Goal: Transaction & Acquisition: Purchase product/service

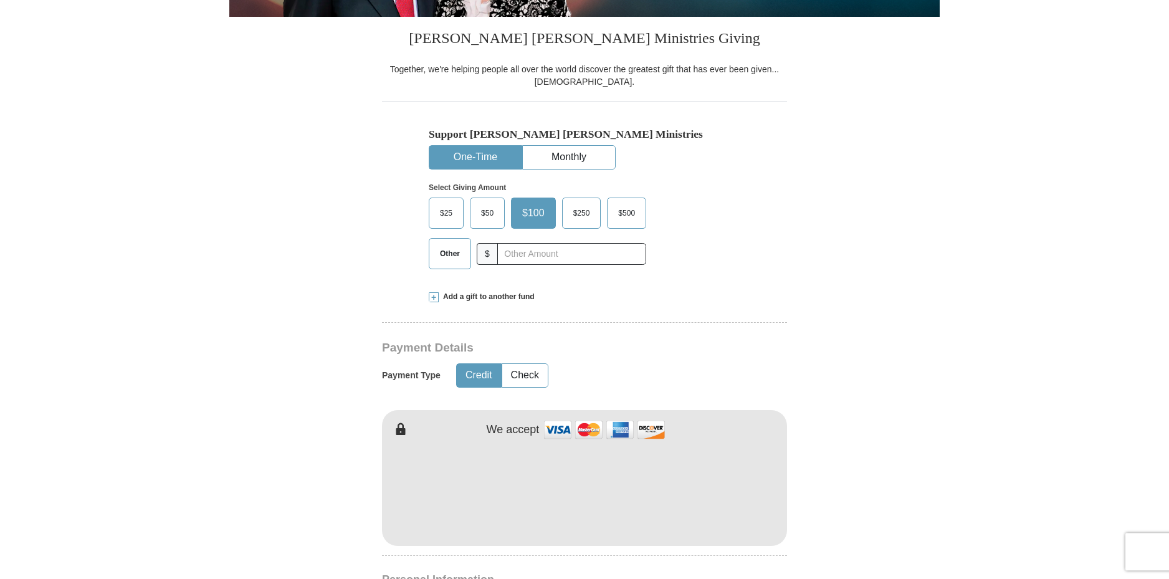
scroll to position [266, 0]
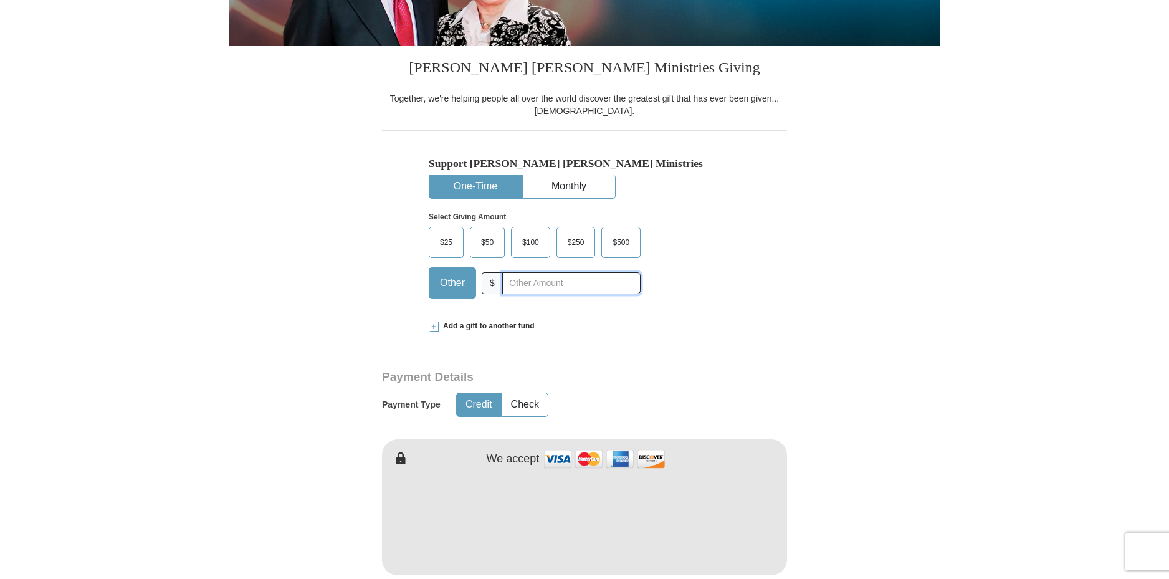
click at [519, 284] on input "text" at bounding box center [571, 283] width 138 height 22
type input "20.00"
click at [866, 262] on form "Already have an account? Sign in for faster giving. Don't have an account? Crea…" at bounding box center [584, 548] width 710 height 1529
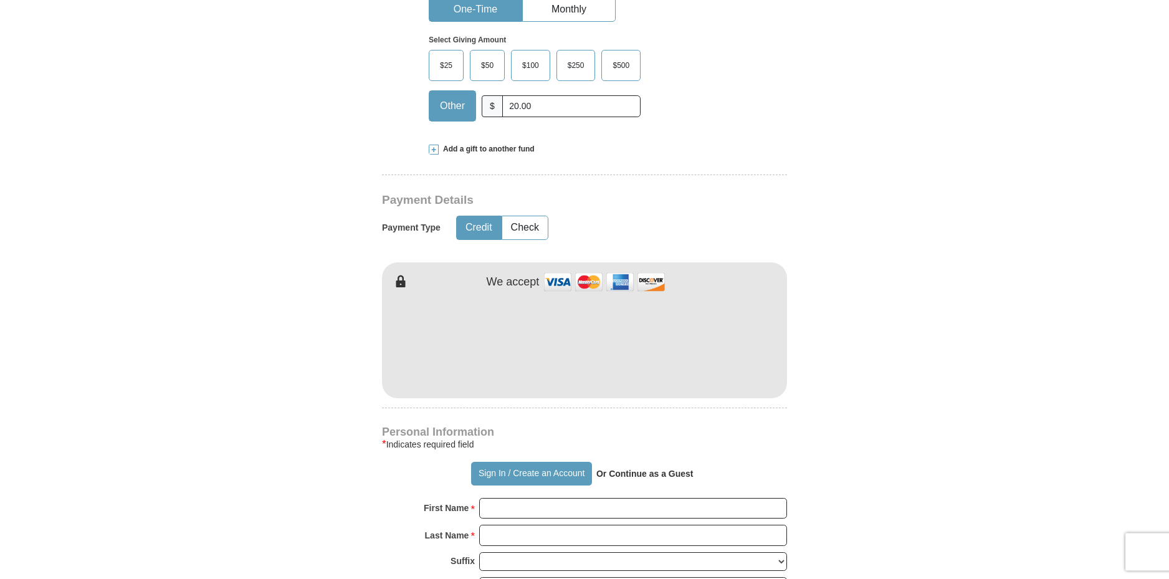
scroll to position [401, 0]
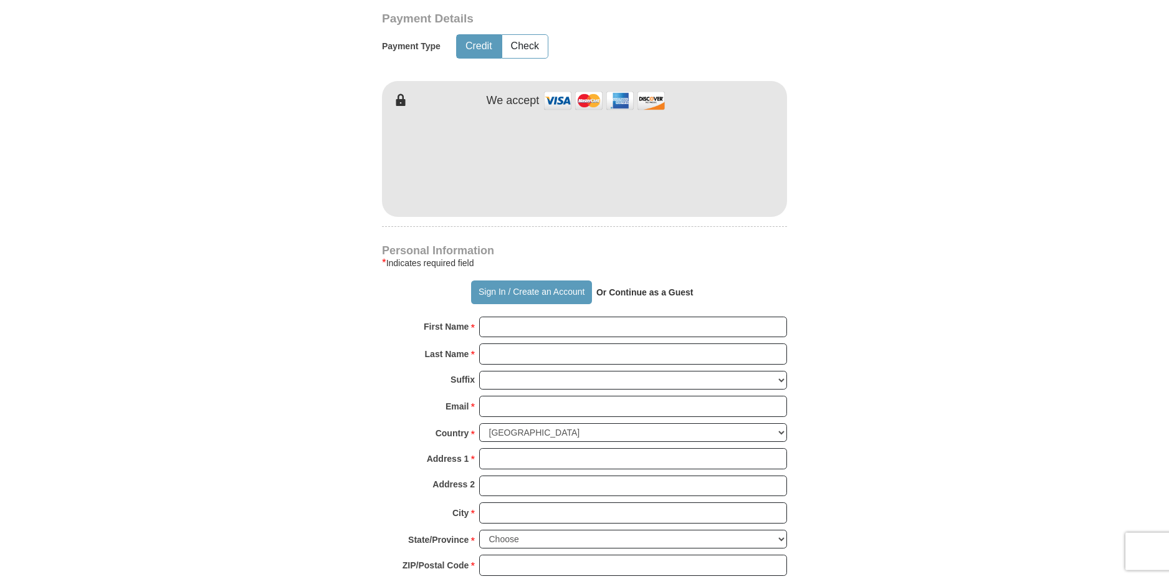
scroll to position [672, 0]
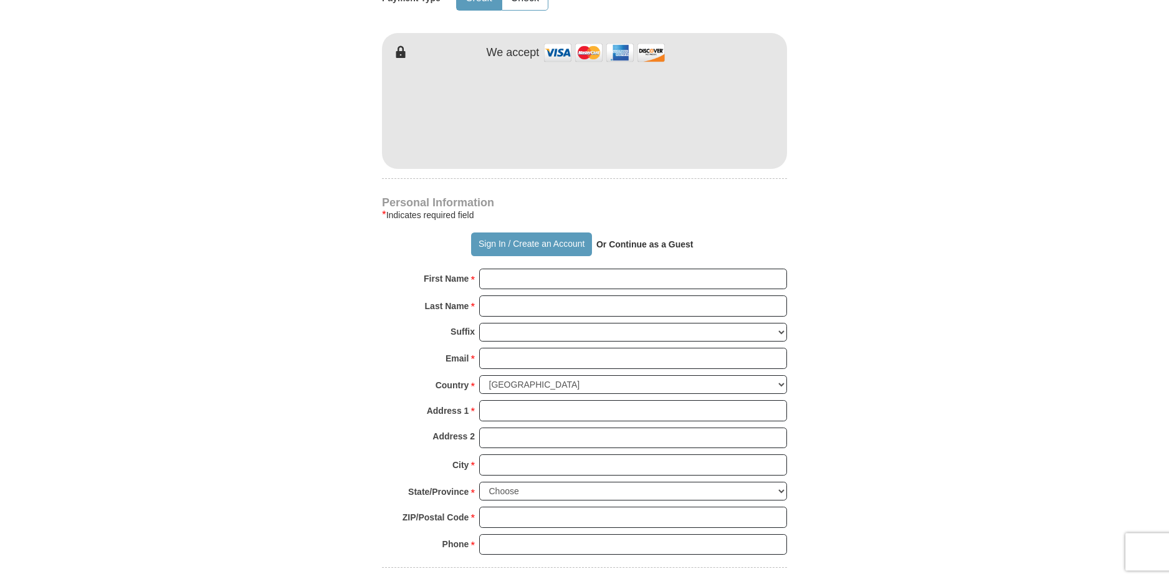
click at [650, 247] on strong "Or Continue as a Guest" at bounding box center [644, 244] width 97 height 10
click at [665, 239] on p "Or Continue as a Guest" at bounding box center [645, 244] width 106 height 21
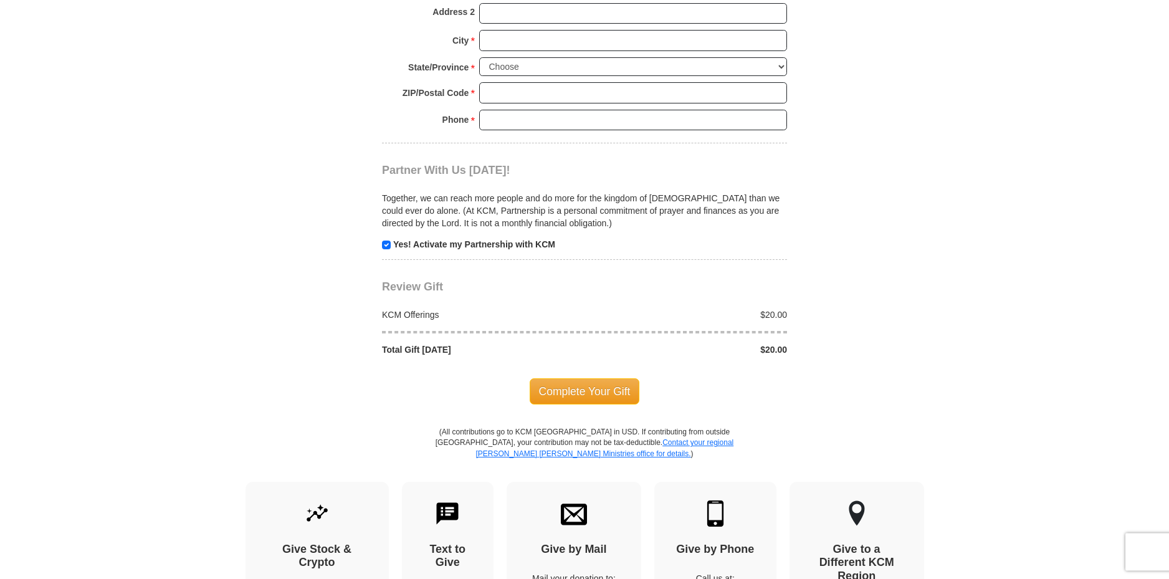
scroll to position [1133, 0]
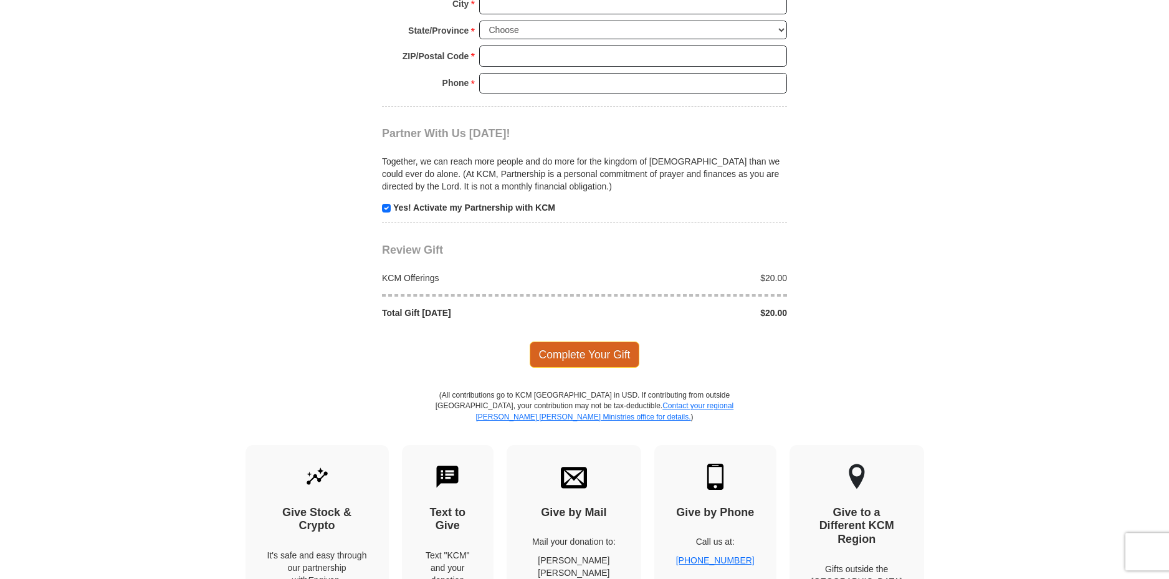
click at [607, 351] on span "Complete Your Gift" at bounding box center [585, 354] width 110 height 26
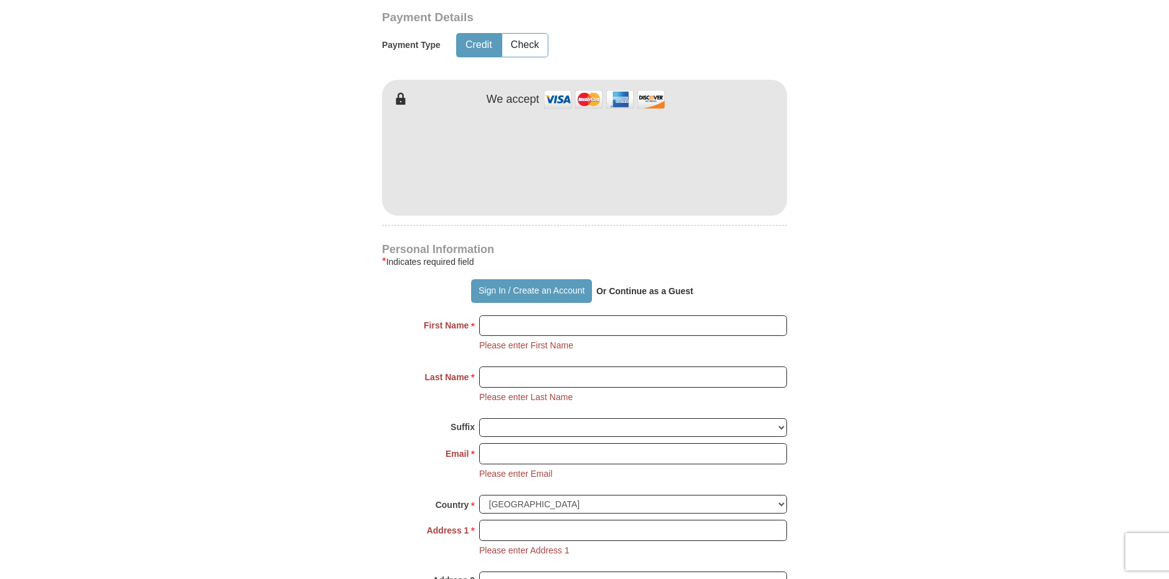
scroll to position [668, 0]
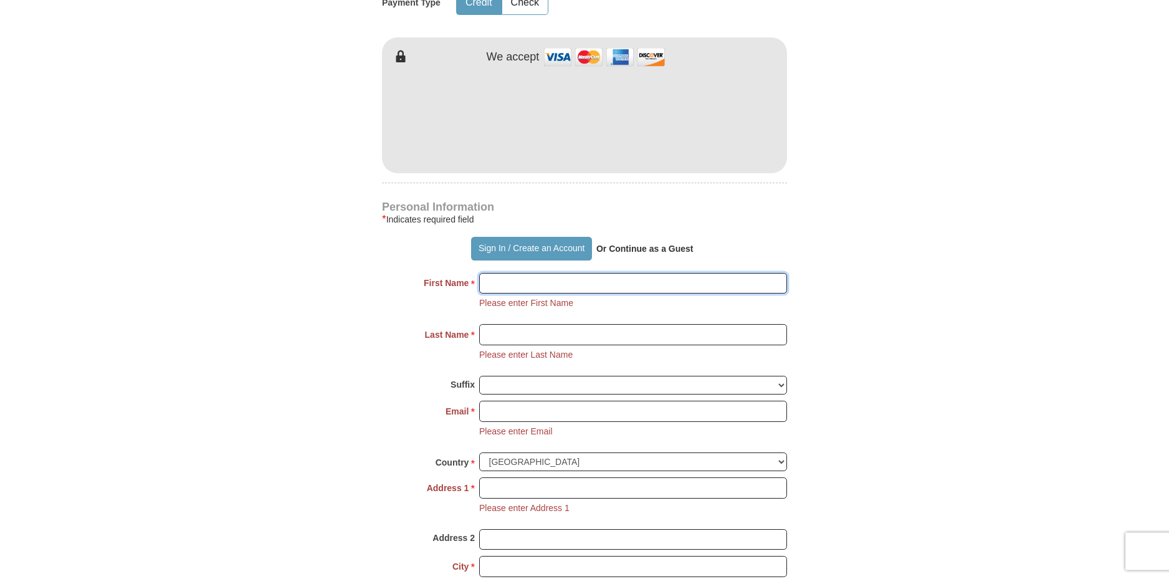
click at [514, 285] on input "First Name *" at bounding box center [633, 283] width 308 height 21
type input "[PERSON_NAME] ([PERSON_NAME])"
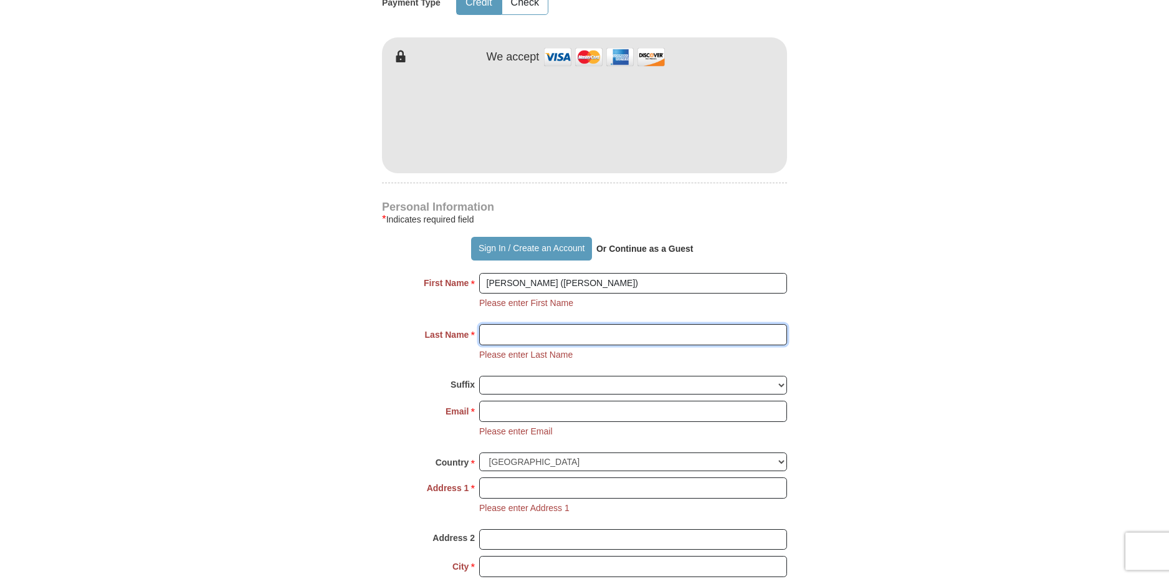
click at [528, 331] on input "Last Name *" at bounding box center [633, 334] width 308 height 21
type input "[GEOGRAPHIC_DATA]"
click at [537, 416] on input "Email *" at bounding box center [633, 411] width 308 height 21
type input "[EMAIL_ADDRESS][DOMAIN_NAME]"
click at [331, 423] on form "Already have an account? Sign in for faster giving. Don't have an account? Crea…" at bounding box center [584, 243] width 710 height 1723
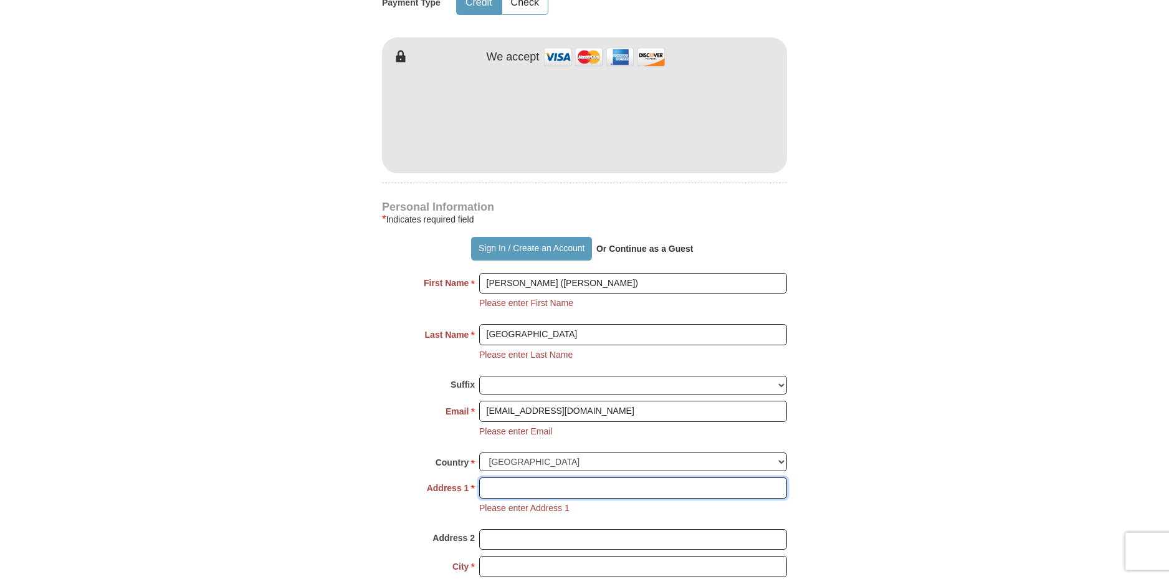
click at [565, 489] on input "Address 1 *" at bounding box center [633, 487] width 308 height 21
type input "[STREET_ADDRESS][PERSON_NAME]"
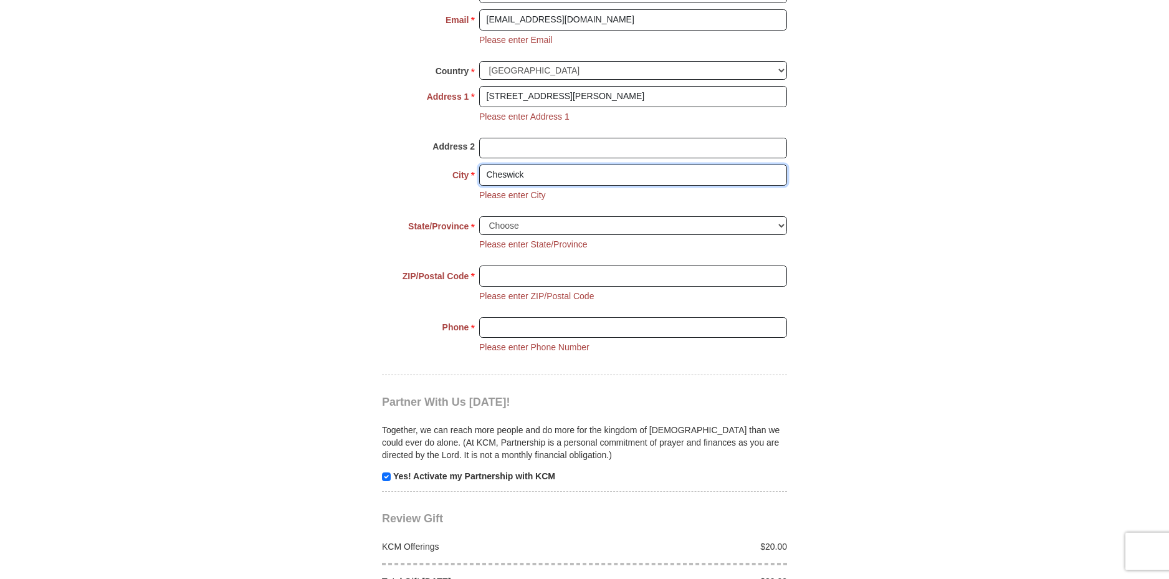
scroll to position [1066, 0]
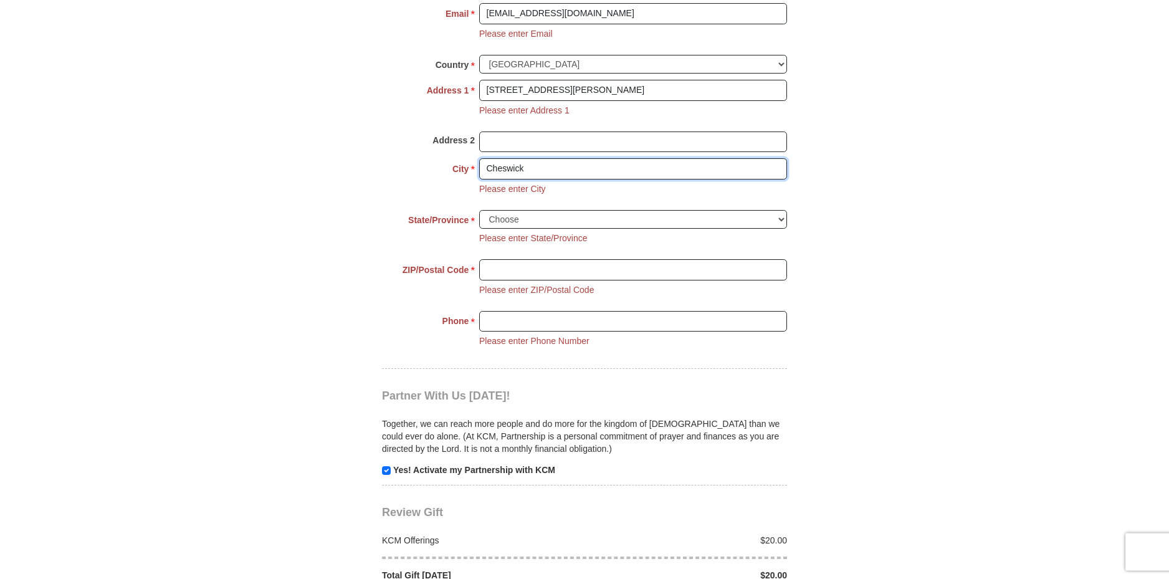
type input "Cheswick"
click at [479, 210] on select "Choose [US_STATE] [US_STATE] [US_STATE] [US_STATE] [US_STATE] Armed Forces Amer…" at bounding box center [633, 219] width 308 height 19
select select "PA"
click option "[US_STATE]" at bounding box center [0, 0] width 0 height 0
click at [510, 270] on input "ZIP/Postal Code *" at bounding box center [633, 269] width 308 height 21
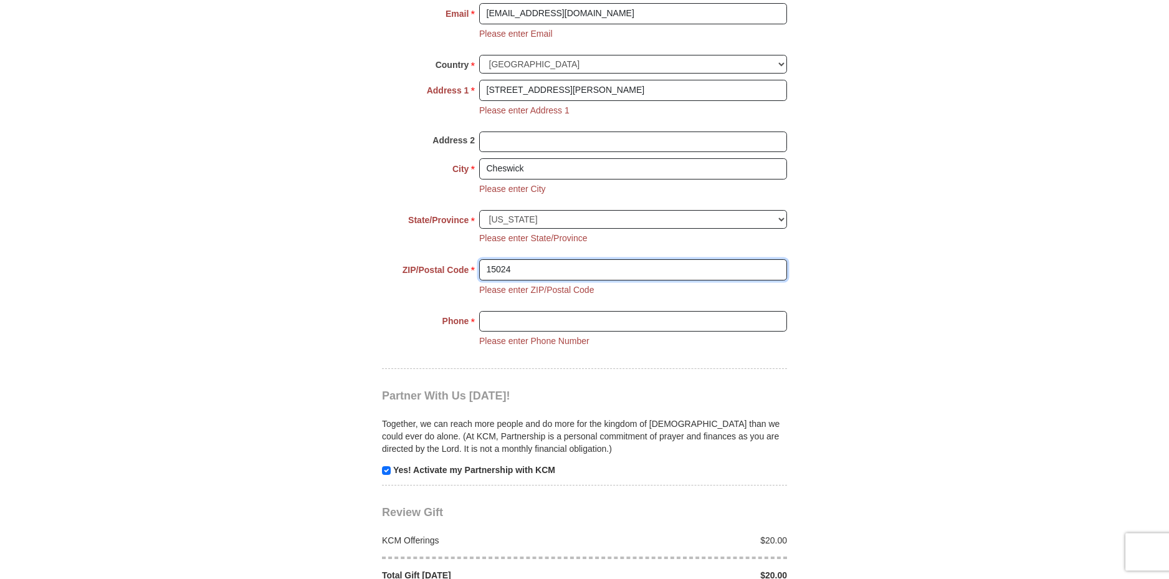
type input "15024"
click at [948, 250] on body "Sign In Already have an account? Sign in for faster giving. Don't have an accou…" at bounding box center [584, 225] width 1169 height 2582
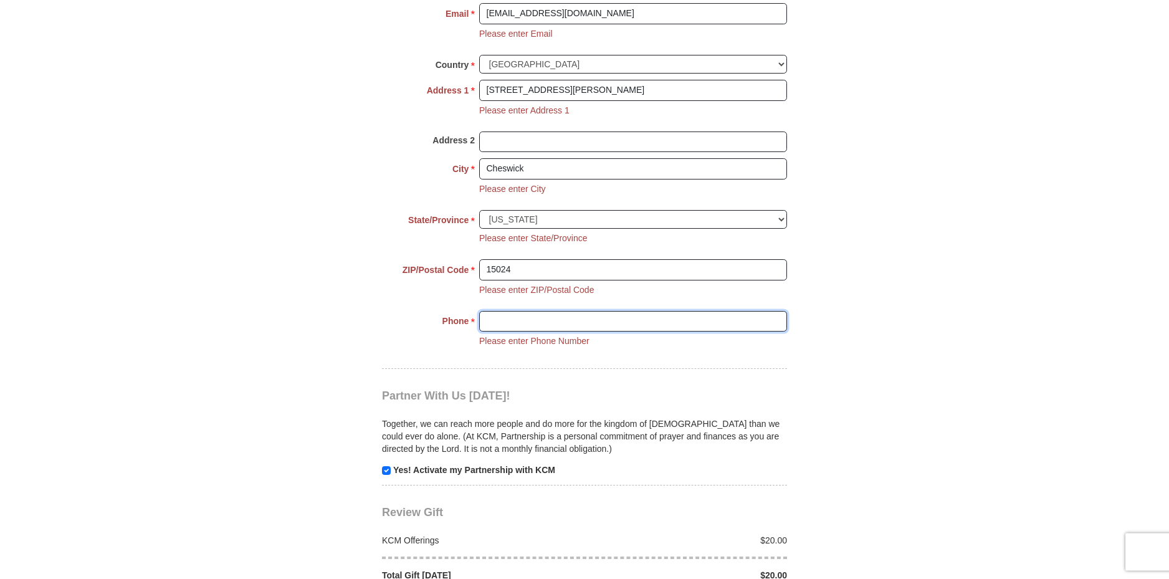
click at [613, 320] on input "Phone * *" at bounding box center [633, 321] width 308 height 21
click at [551, 320] on input "Phone * *" at bounding box center [633, 321] width 308 height 21
type input "7248821348"
click at [1006, 344] on body "Sign In Already have an account? Sign in for faster giving. Don't have an accou…" at bounding box center [584, 225] width 1169 height 2582
click at [568, 397] on div "Partner With Us [DATE]! Together, we can reach more people and do more for the …" at bounding box center [584, 422] width 405 height 107
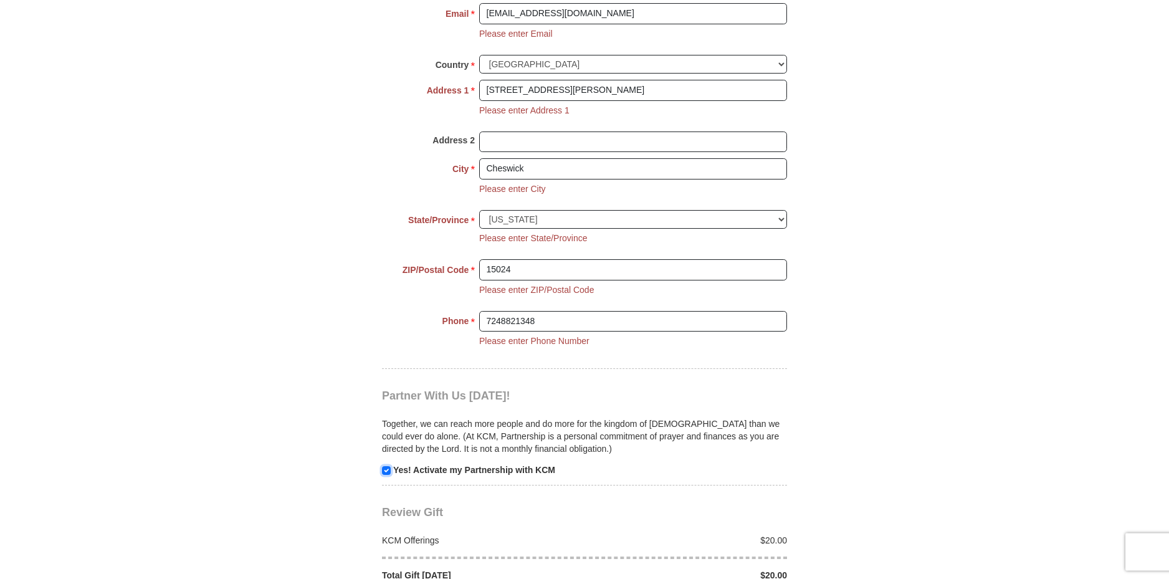
click at [386, 466] on input "checkbox" at bounding box center [386, 470] width 9 height 9
checkbox input "false"
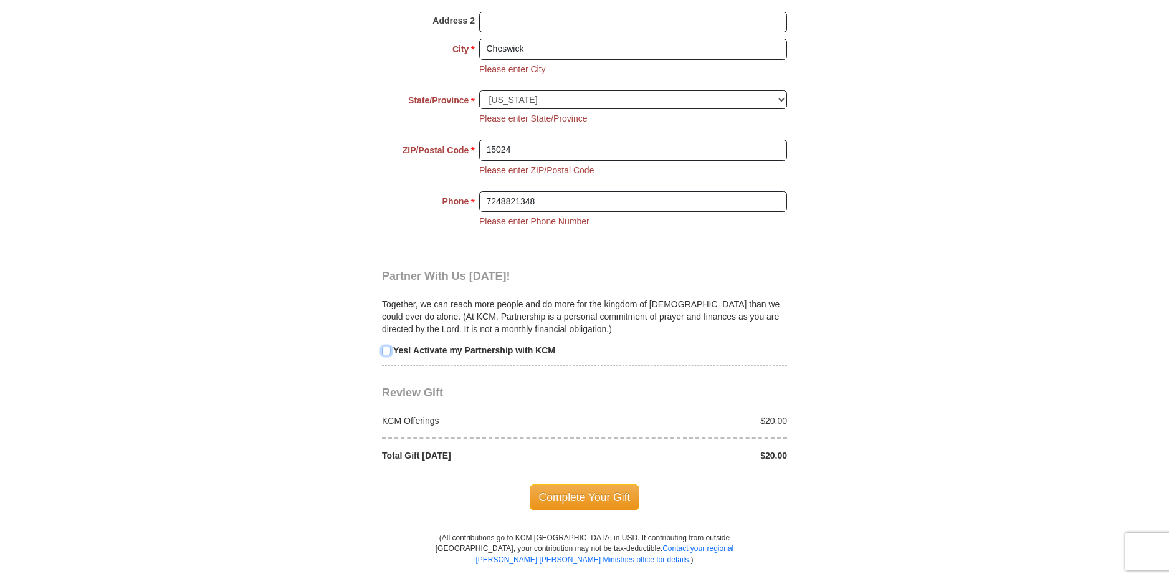
scroll to position [1331, 0]
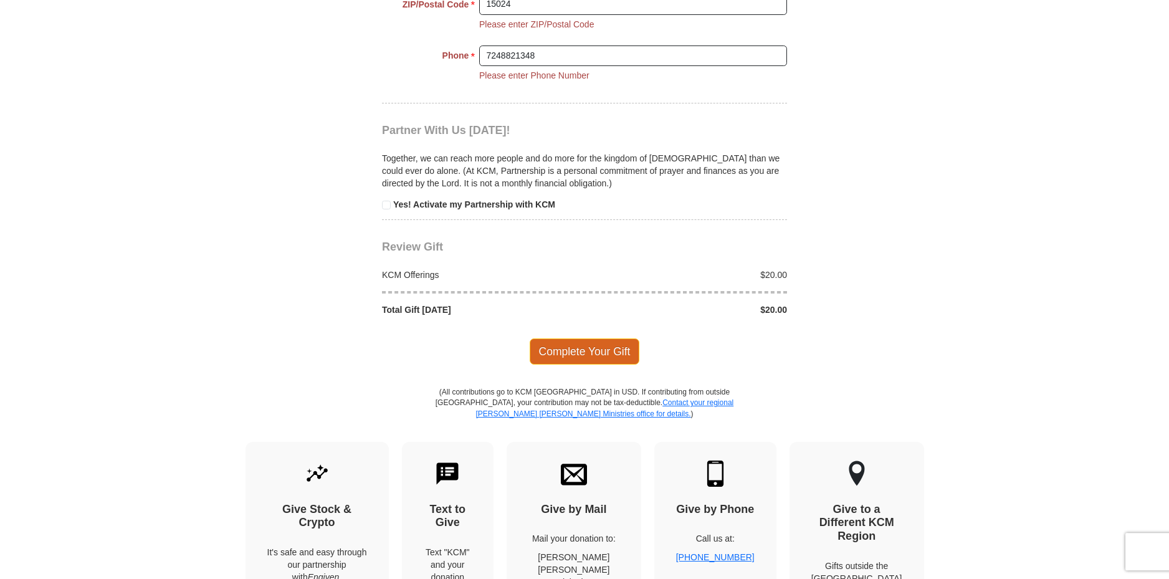
click at [613, 349] on span "Complete Your Gift" at bounding box center [585, 351] width 110 height 26
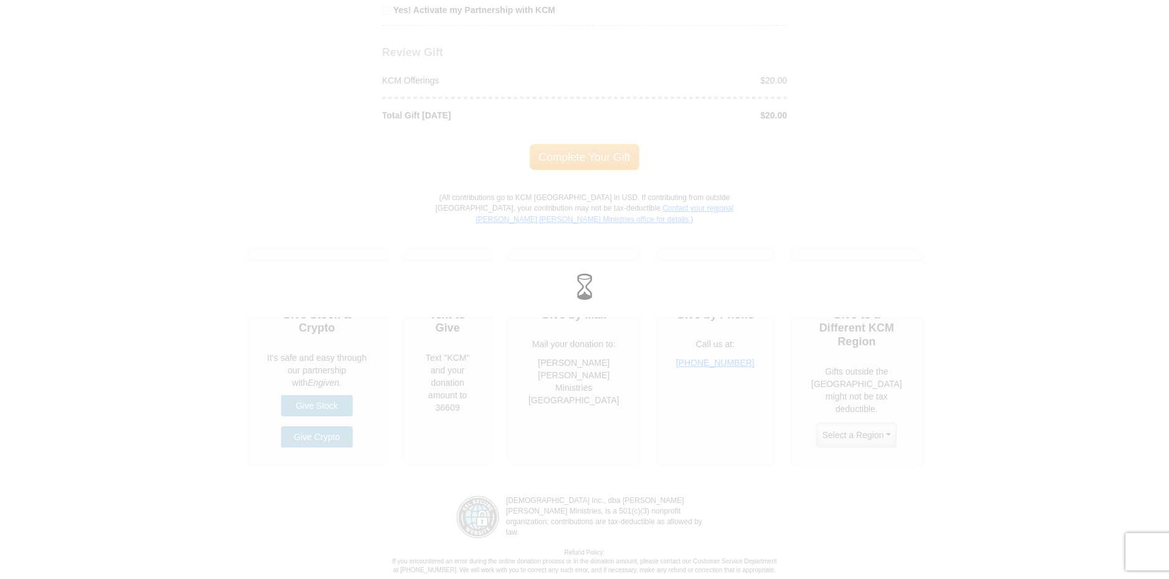
scroll to position [1185, 0]
